Goal: Task Accomplishment & Management: Manage account settings

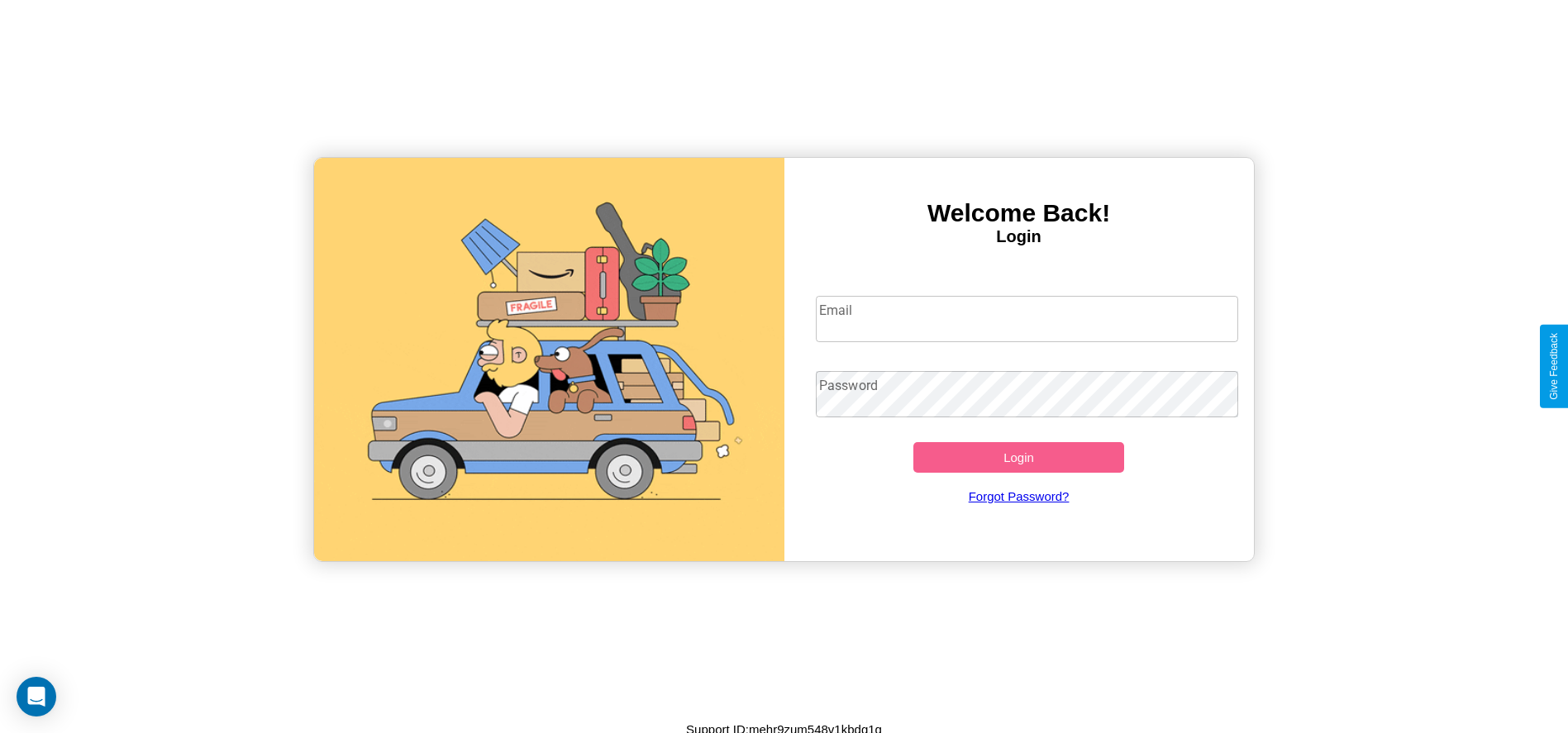
click at [1026, 318] on input "Email" at bounding box center [1026, 319] width 422 height 47
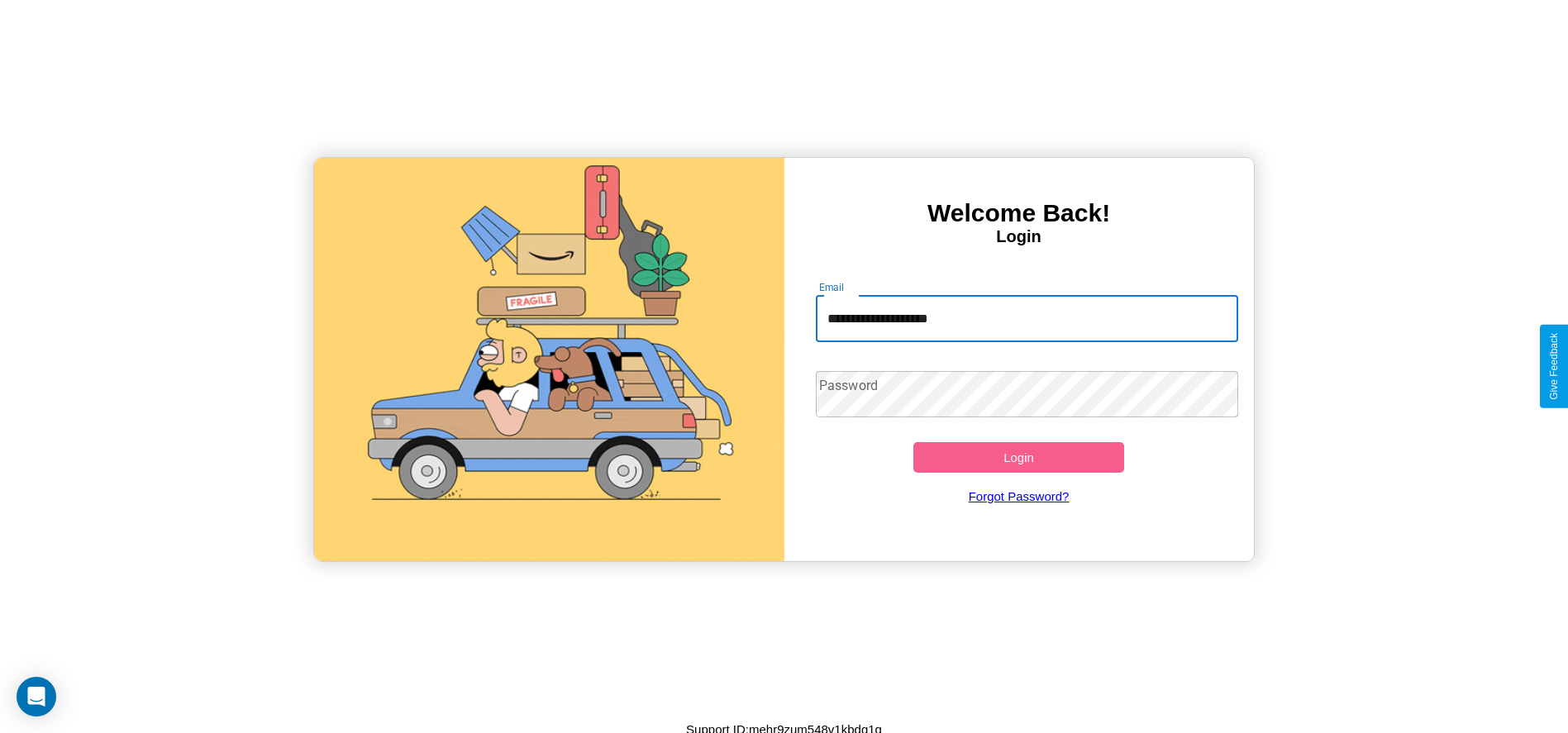
type input "**********"
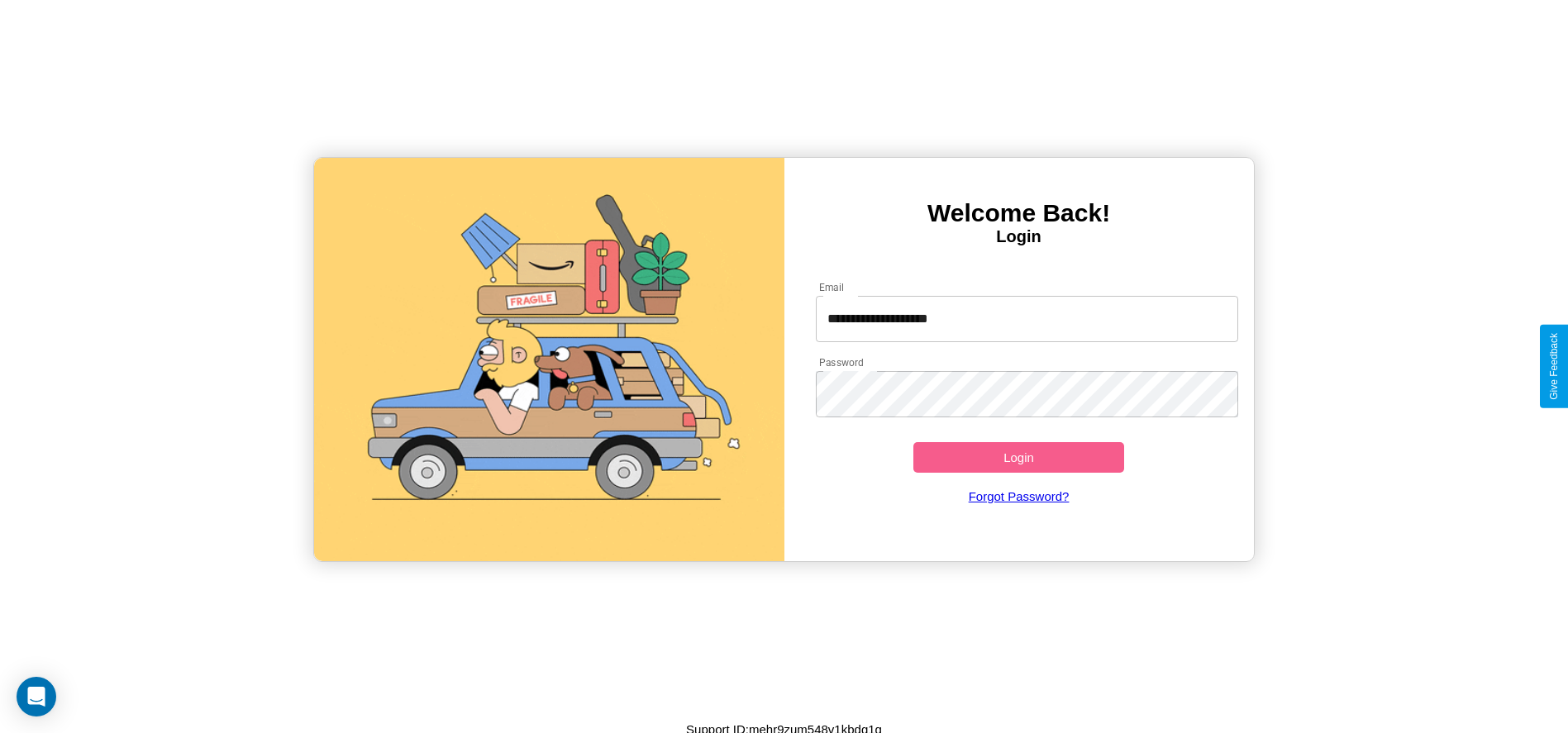
click at [1018, 457] on button "Login" at bounding box center [1019, 457] width 212 height 31
